Goal: Complete application form: Complete application form

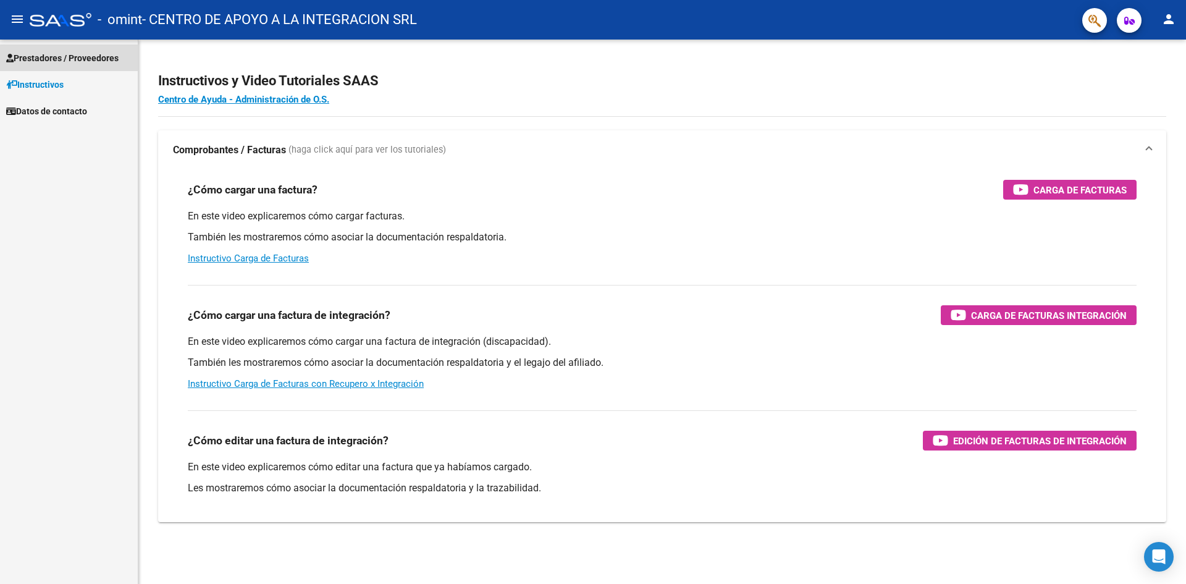
click at [46, 57] on span "Prestadores / Proveedores" at bounding box center [62, 58] width 112 height 14
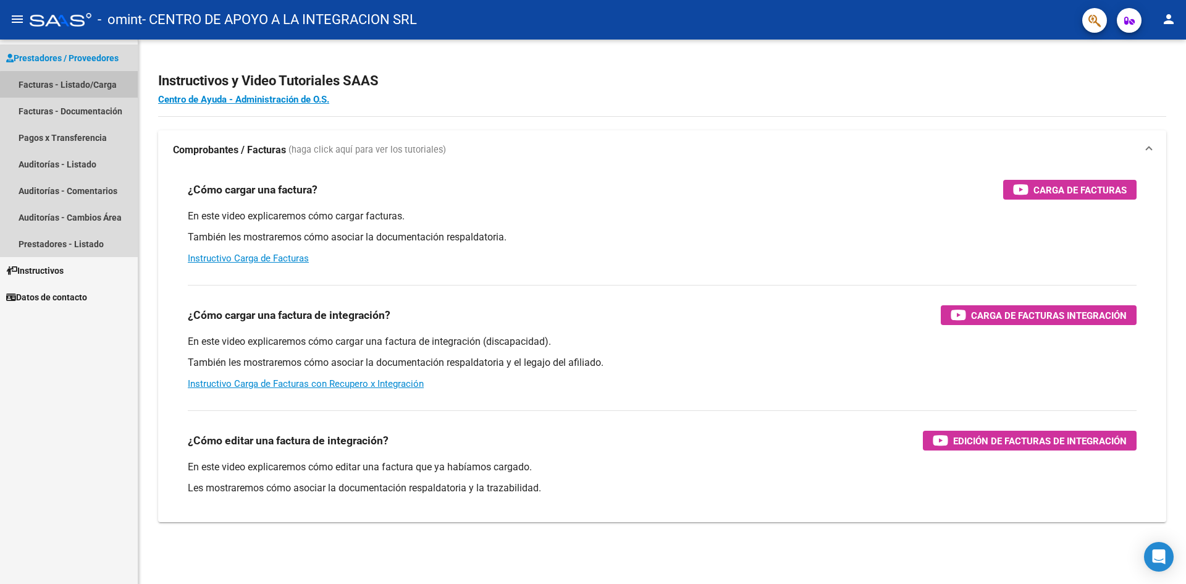
click at [77, 88] on link "Facturas - Listado/Carga" at bounding box center [69, 84] width 138 height 27
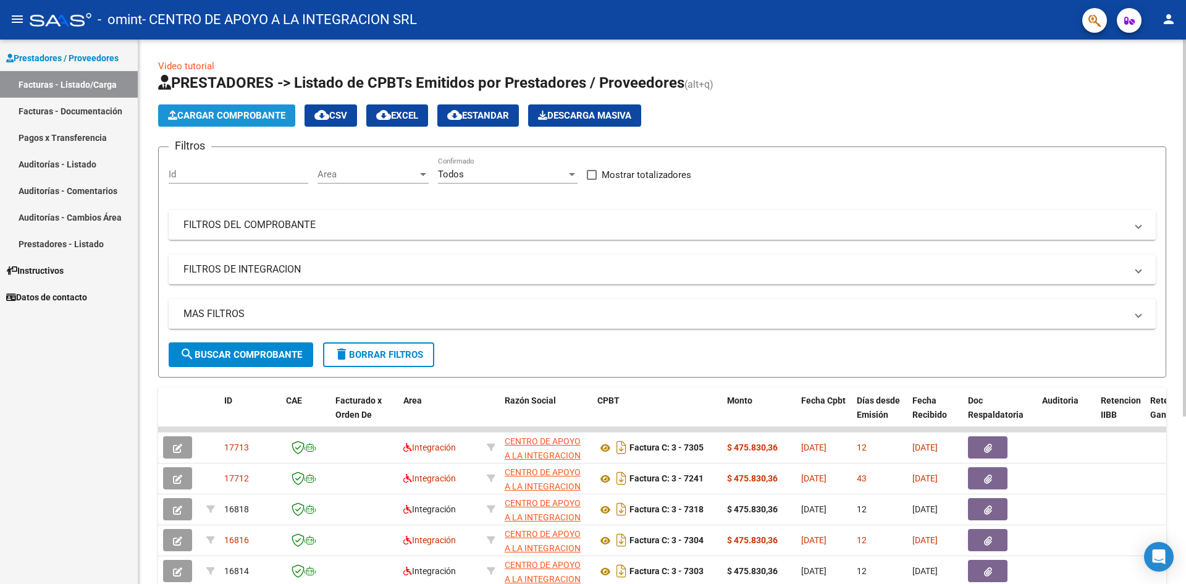
click at [248, 111] on span "Cargar Comprobante" at bounding box center [226, 115] width 117 height 11
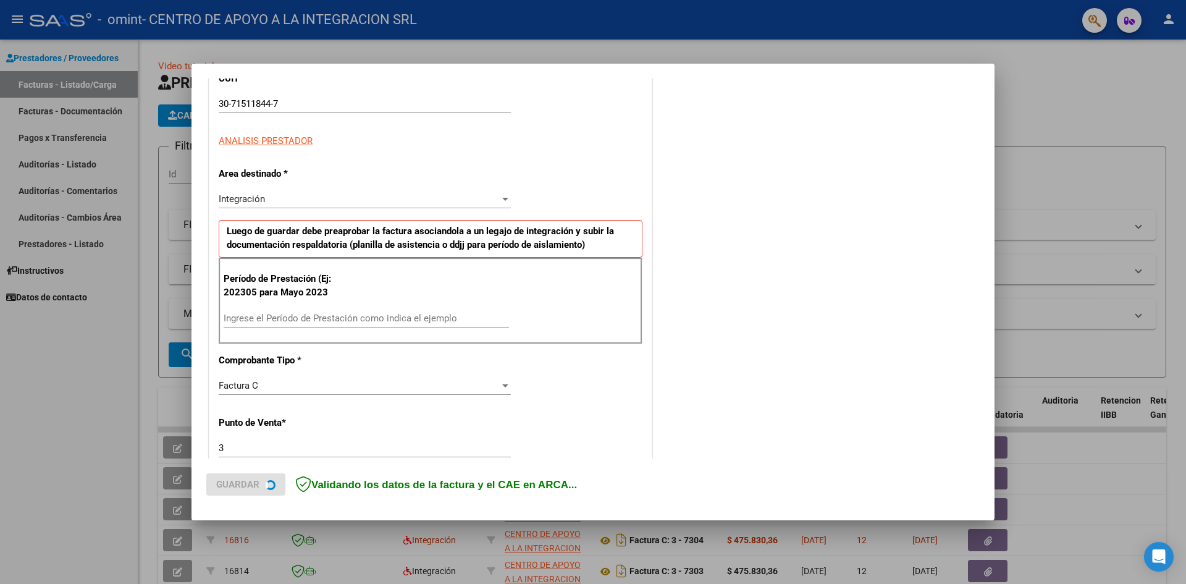
scroll to position [185, 0]
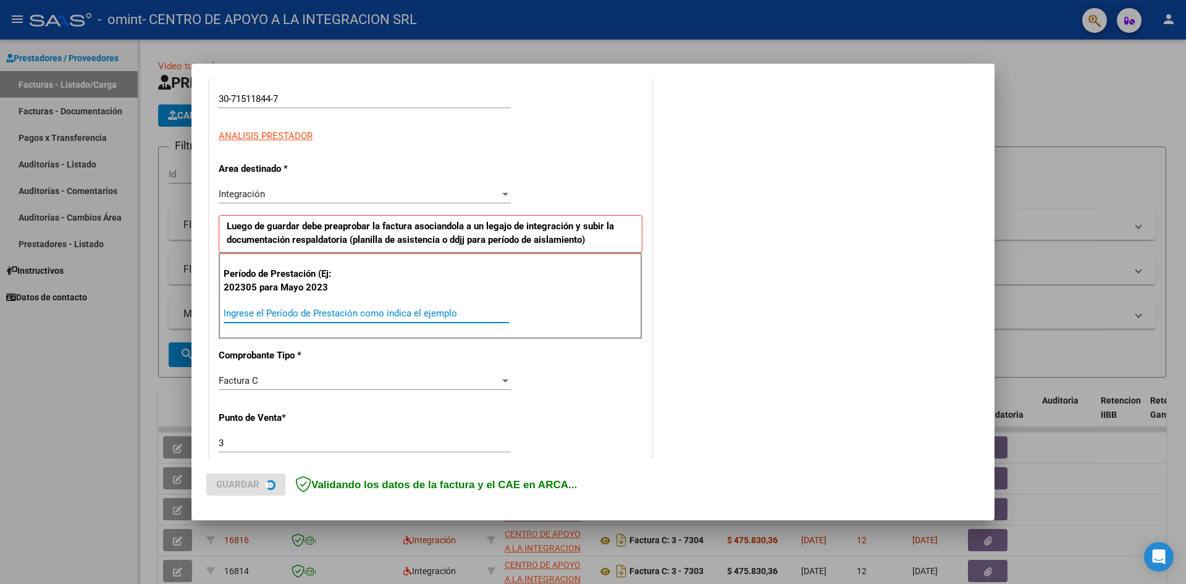
click at [326, 308] on input "Ingrese el Período de Prestación como indica el ejemplo" at bounding box center [366, 312] width 285 height 11
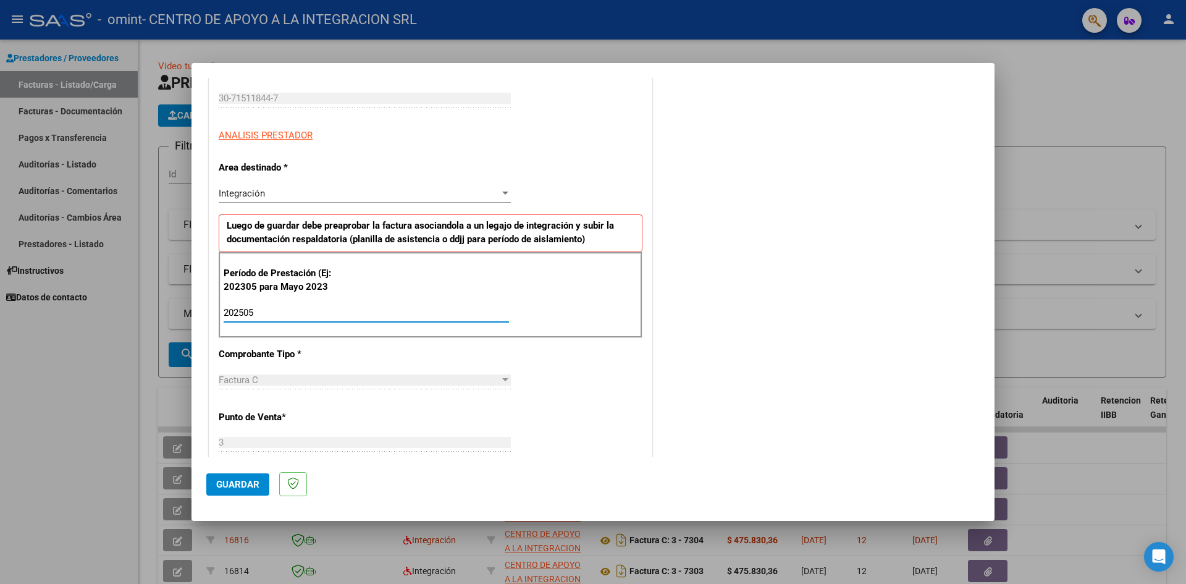
type input "202505"
click at [676, 322] on div "COMENTARIOS Comentarios del Prestador / Gerenciador:" at bounding box center [817, 432] width 325 height 1050
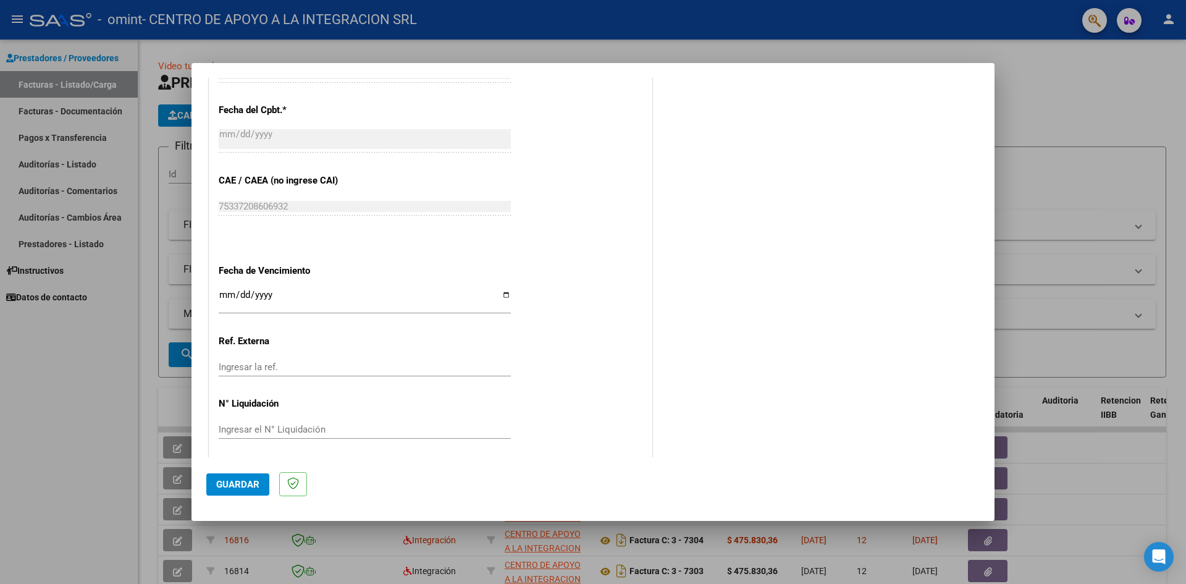
scroll to position [685, 0]
click at [224, 283] on div "Ingresar la fecha" at bounding box center [365, 295] width 292 height 27
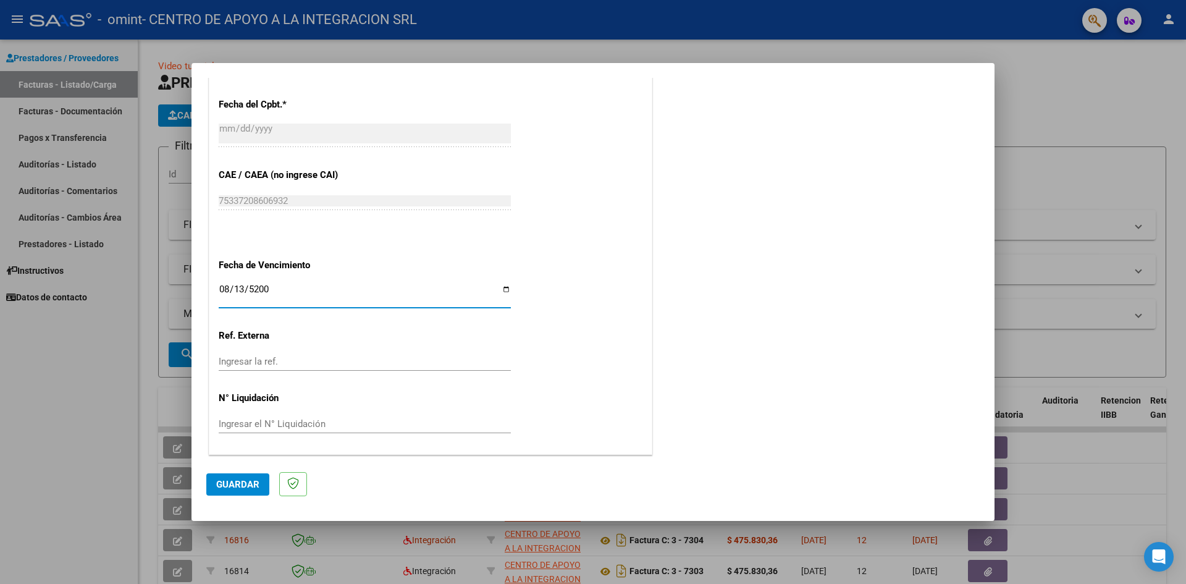
type input "[DATE]"
type input "0025-08-13"
type input "0205-08-13"
type input "[DATE]"
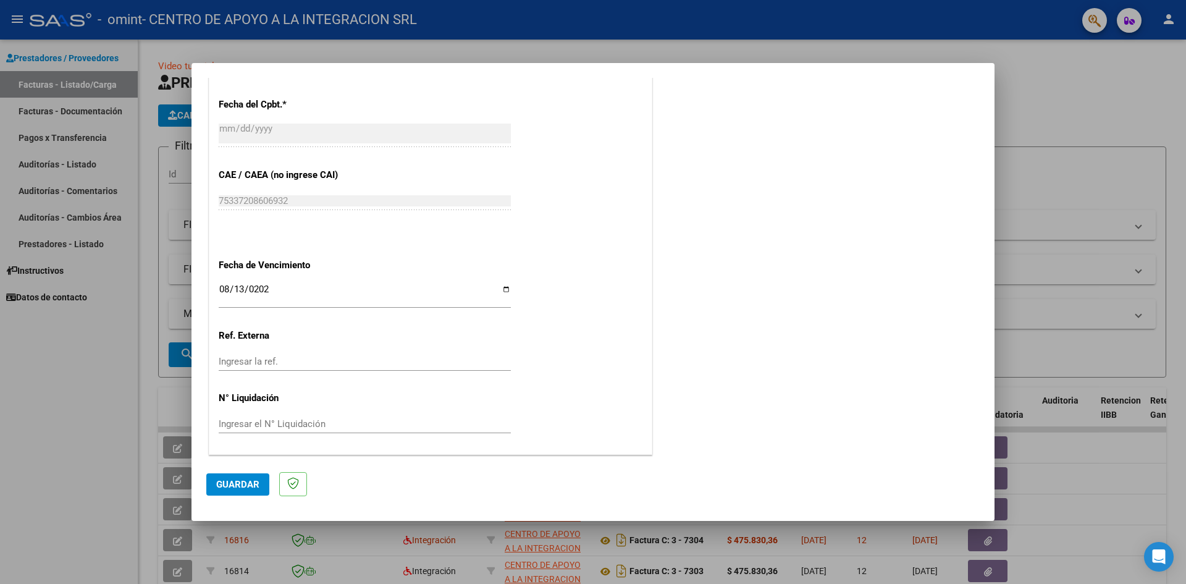
click at [236, 471] on mat-dialog-actions "Guardar" at bounding box center [592, 481] width 773 height 49
click at [234, 483] on span "Guardar" at bounding box center [237, 484] width 43 height 11
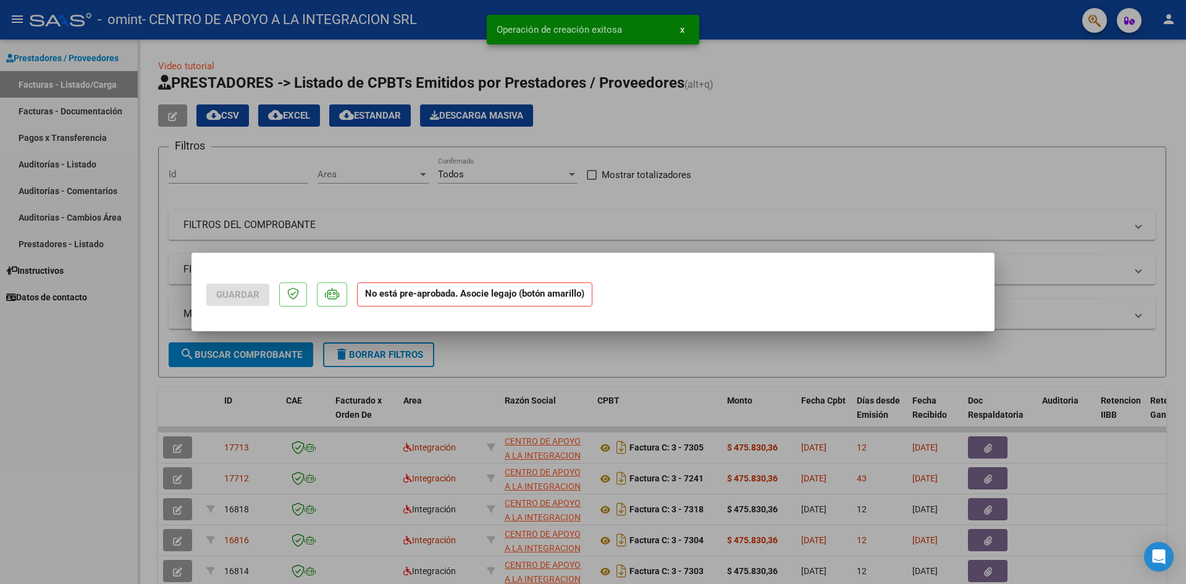
scroll to position [0, 0]
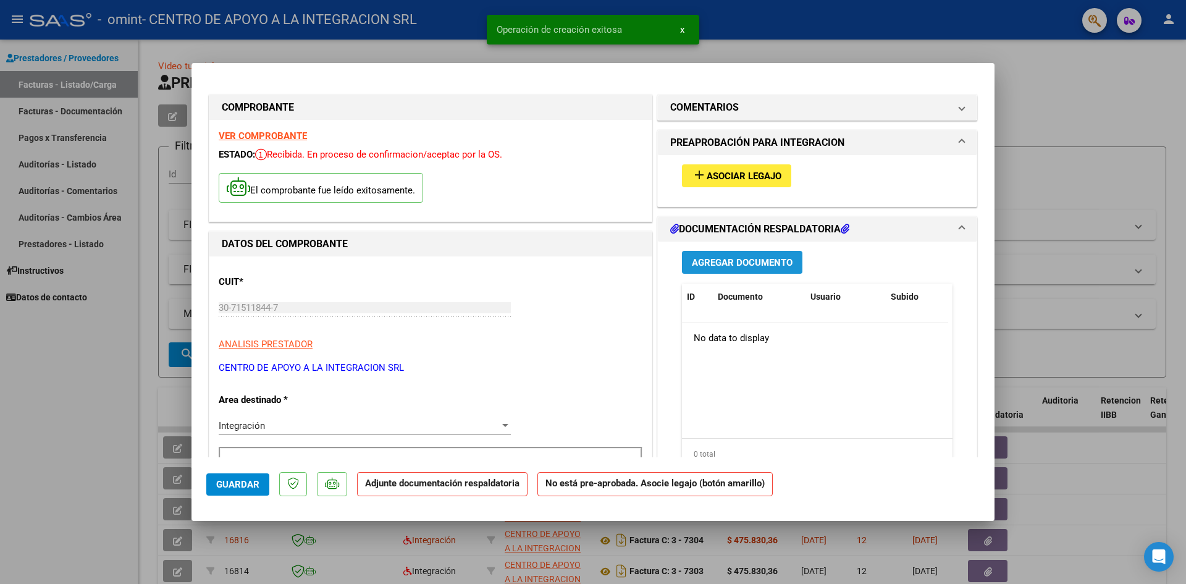
click at [706, 261] on span "Agregar Documento" at bounding box center [742, 262] width 101 height 11
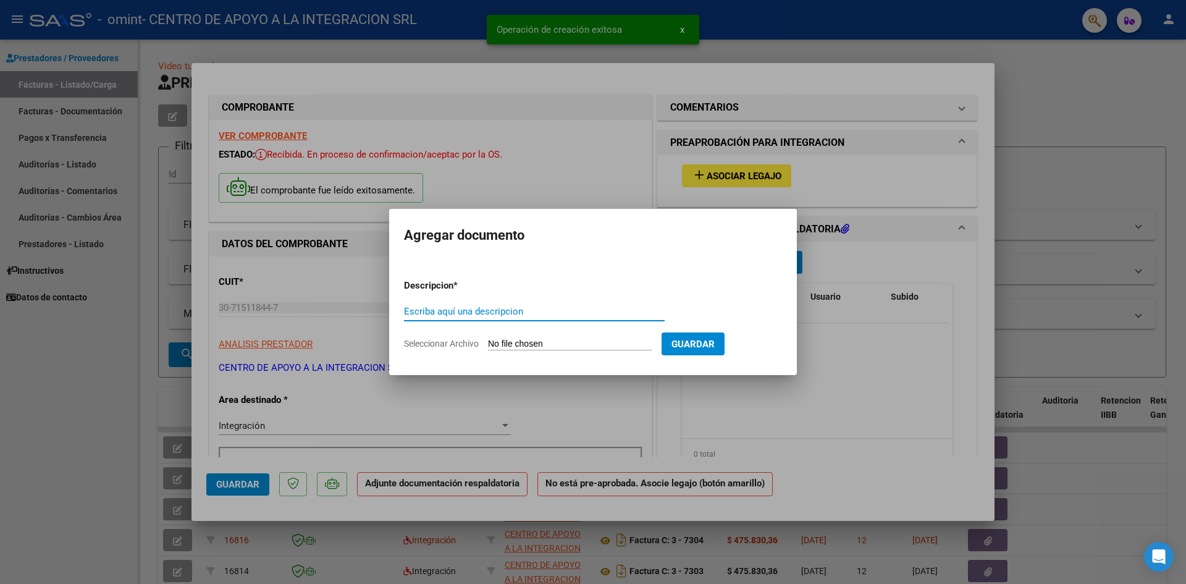
click at [554, 341] on input "Seleccionar Archivo" at bounding box center [570, 344] width 164 height 12
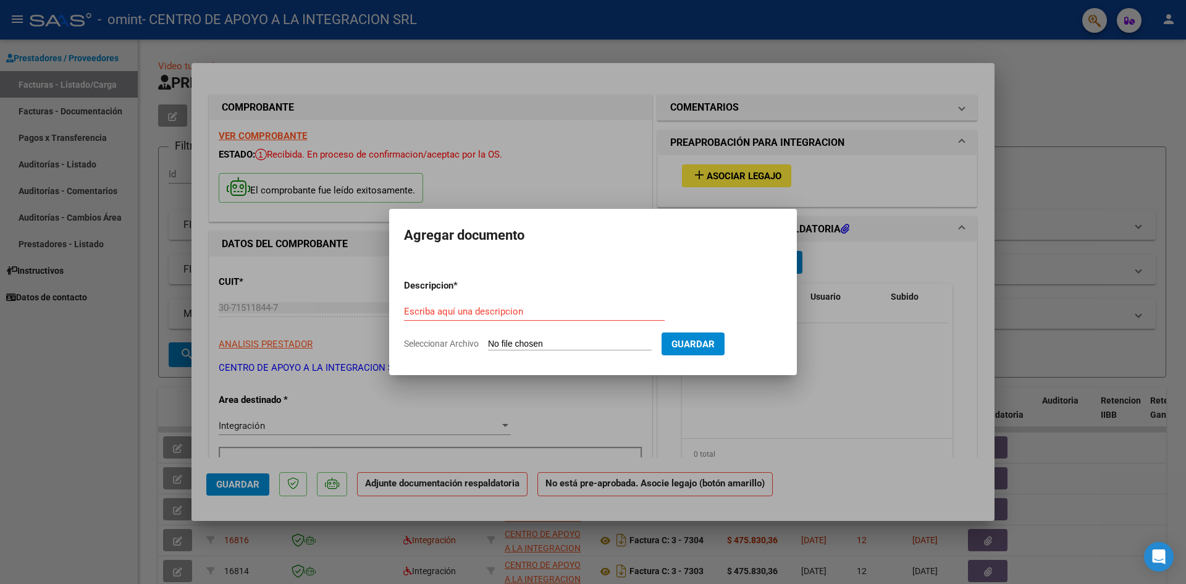
type input "C:\fakepath\[PERSON_NAME].pdf"
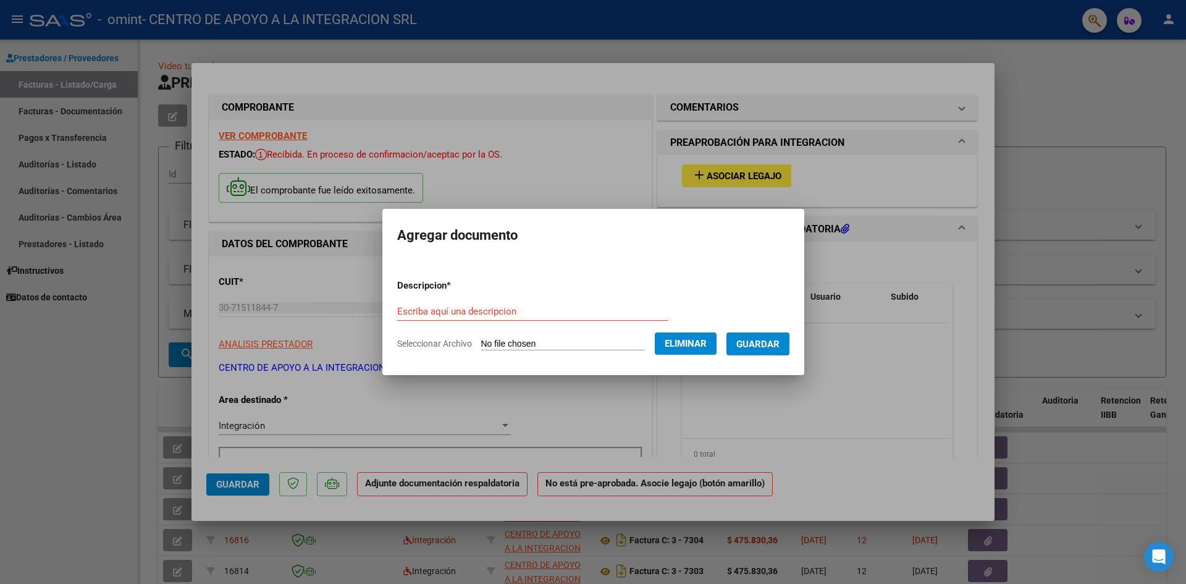
click at [522, 316] on input "Escriba aquí una descripcion" at bounding box center [532, 311] width 270 height 11
click at [695, 337] on button "Eliminar" at bounding box center [686, 343] width 62 height 22
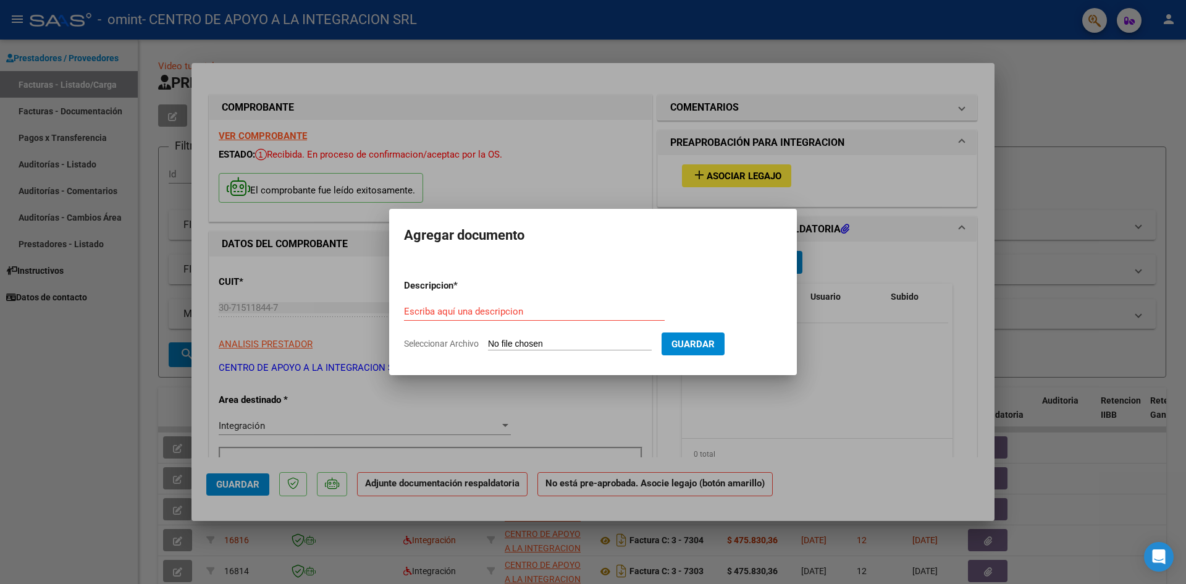
drag, startPoint x: 648, startPoint y: 349, endPoint x: 648, endPoint y: 357, distance: 7.4
click at [648, 350] on form "Descripcion * Escriba aquí una descripcion Seleccionar Archivo Guardar" at bounding box center [593, 314] width 378 height 90
click at [636, 345] on input "Seleccionar Archivo" at bounding box center [570, 344] width 164 height 12
type input "C:\fakepath\[PERSON_NAME].pdf"
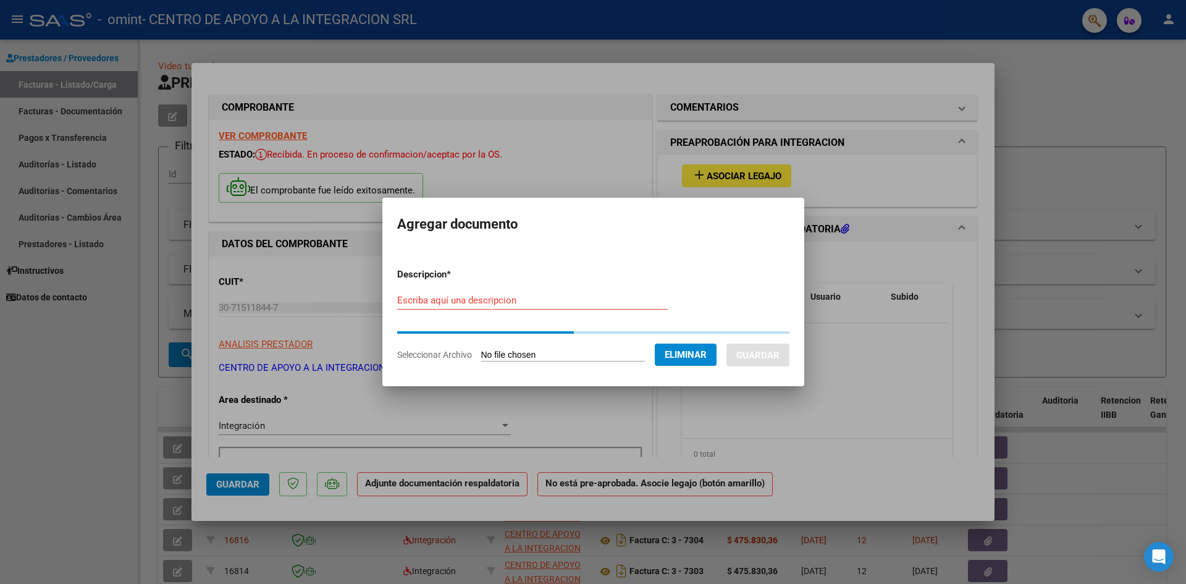
click at [548, 302] on div "Escriba aquí una descripcion" at bounding box center [532, 300] width 270 height 19
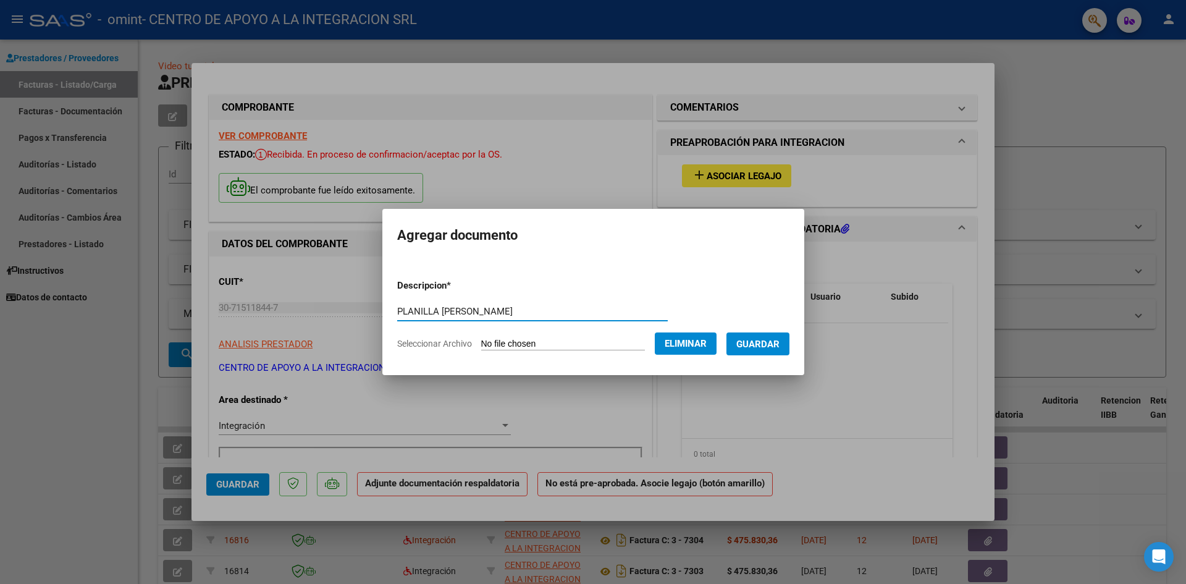
type input "PLANILLA [PERSON_NAME]"
click at [770, 332] on form "Descripcion * PLANILLA [PERSON_NAME] Escriba aquí una descripcion Seleccionar A…" at bounding box center [593, 314] width 392 height 90
click at [769, 339] on span "Guardar" at bounding box center [757, 343] width 43 height 11
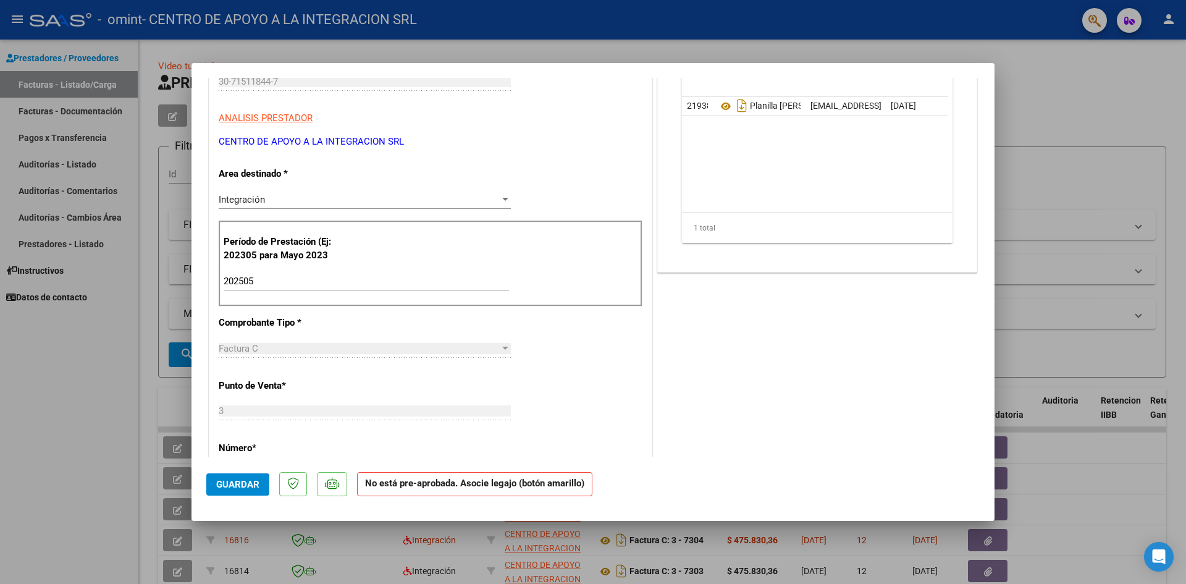
scroll to position [247, 0]
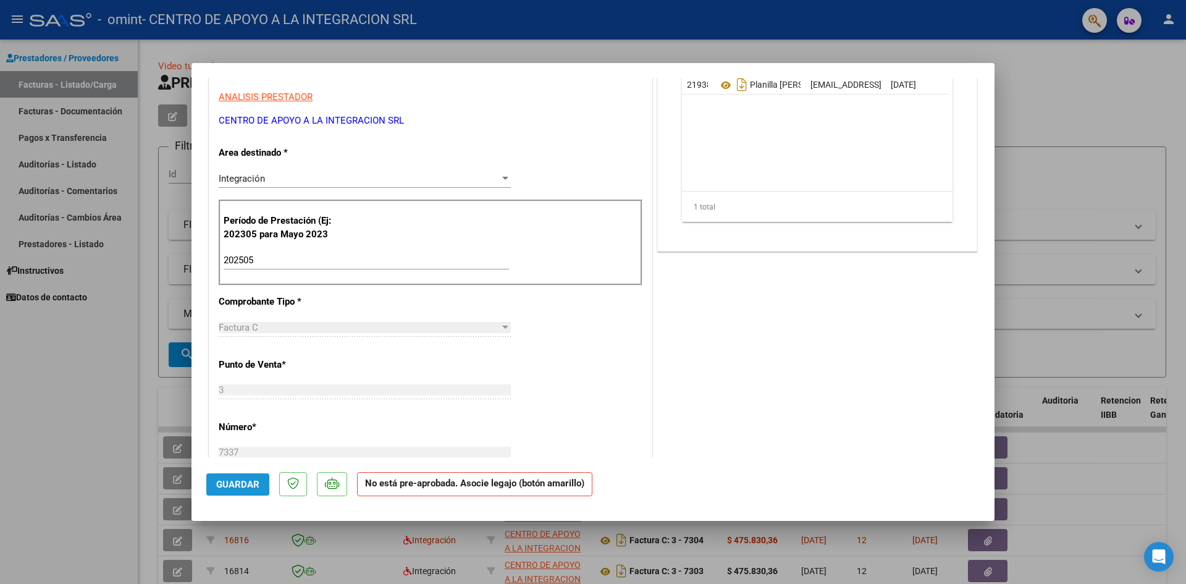
click at [226, 486] on span "Guardar" at bounding box center [237, 484] width 43 height 11
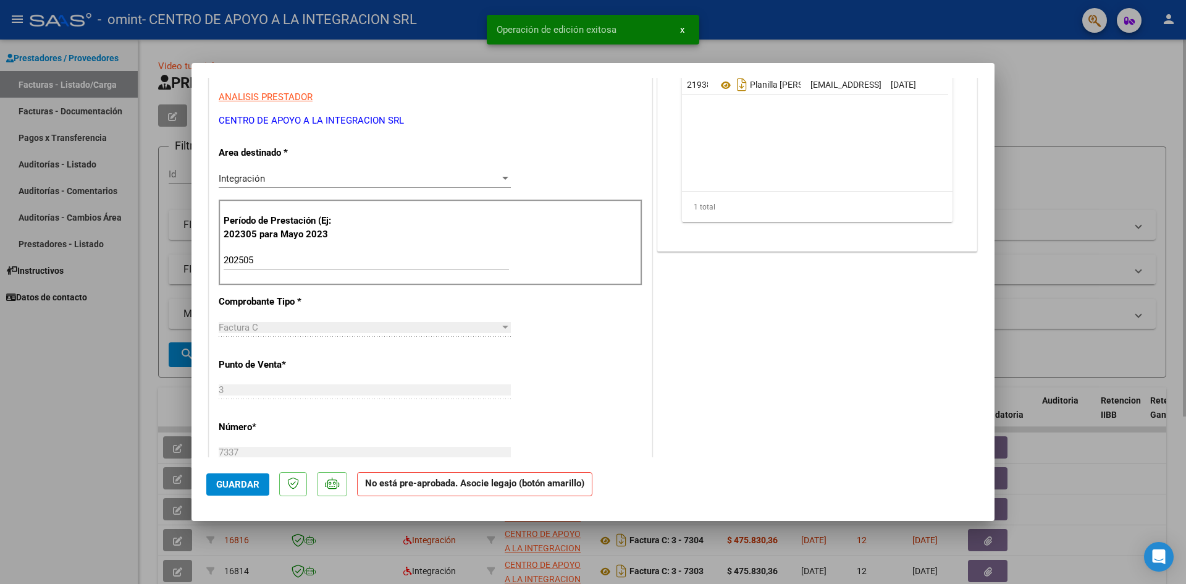
click at [1081, 265] on div at bounding box center [593, 292] width 1186 height 584
type input "$ 0,00"
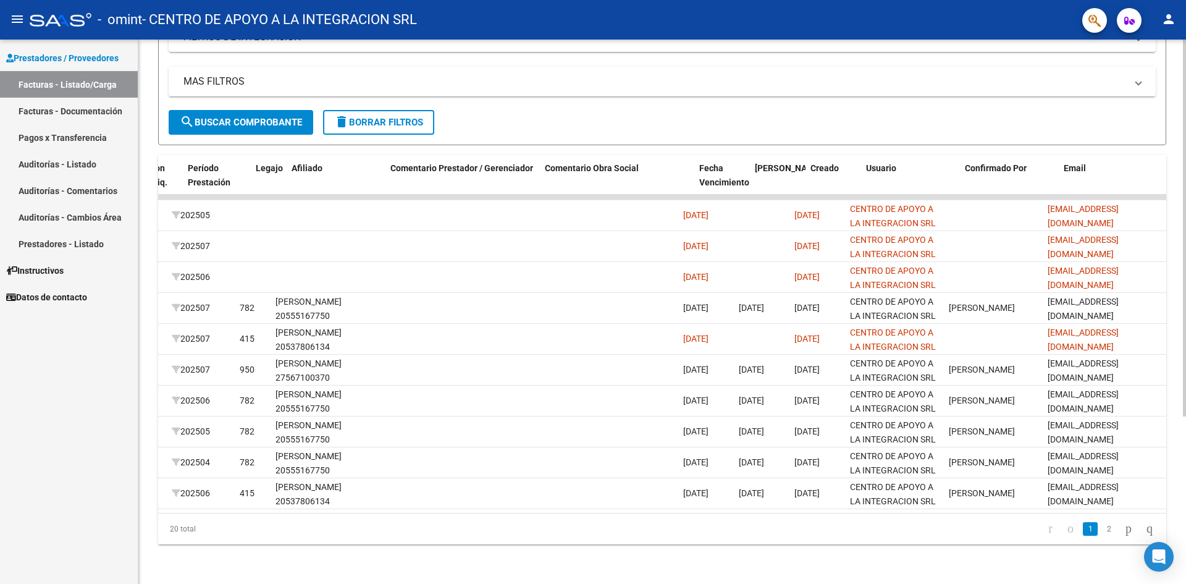
scroll to position [0, 0]
